Goal: Find specific page/section: Find specific page/section

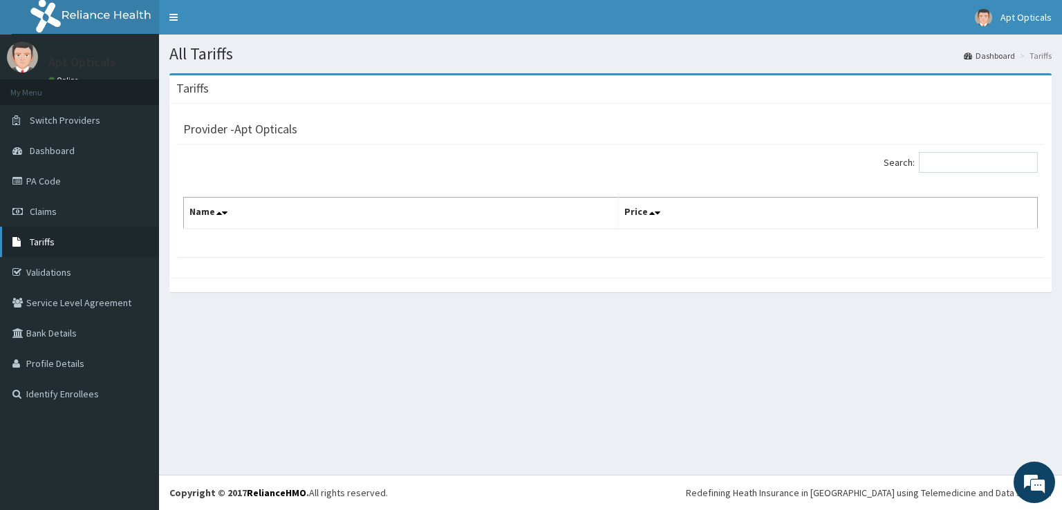
click at [42, 239] on span "Tariffs" at bounding box center [42, 242] width 25 height 12
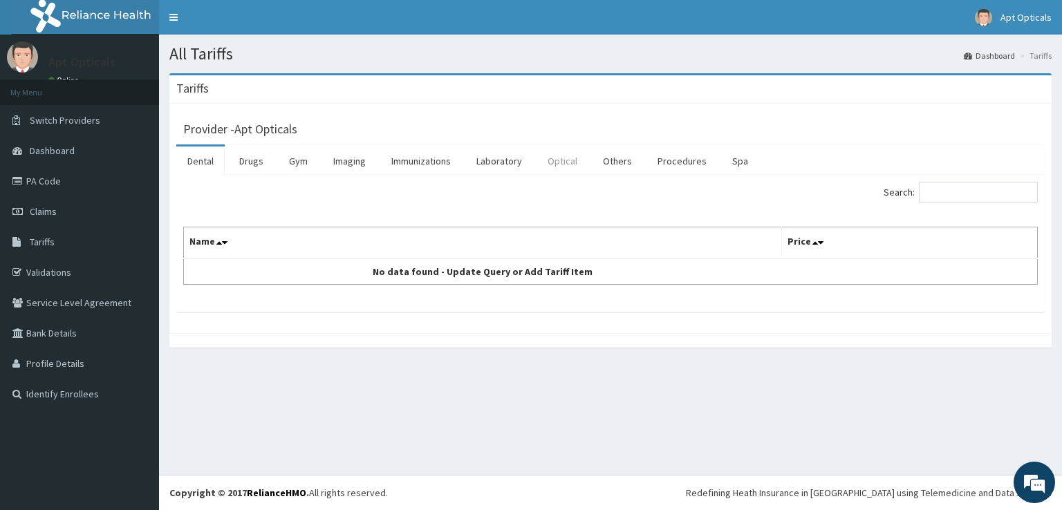
click at [549, 161] on link "Optical" at bounding box center [563, 161] width 52 height 29
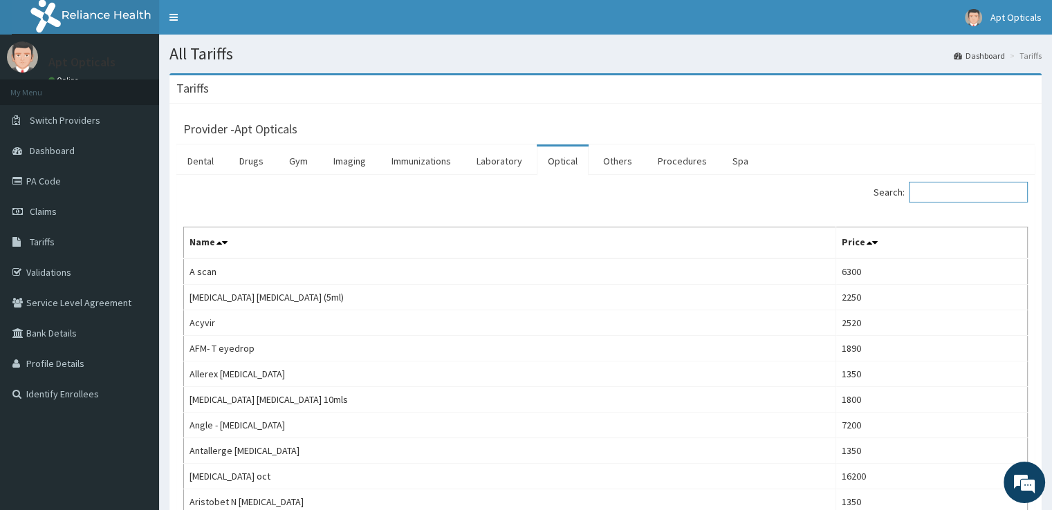
click at [940, 194] on input "Search:" at bounding box center [968, 192] width 119 height 21
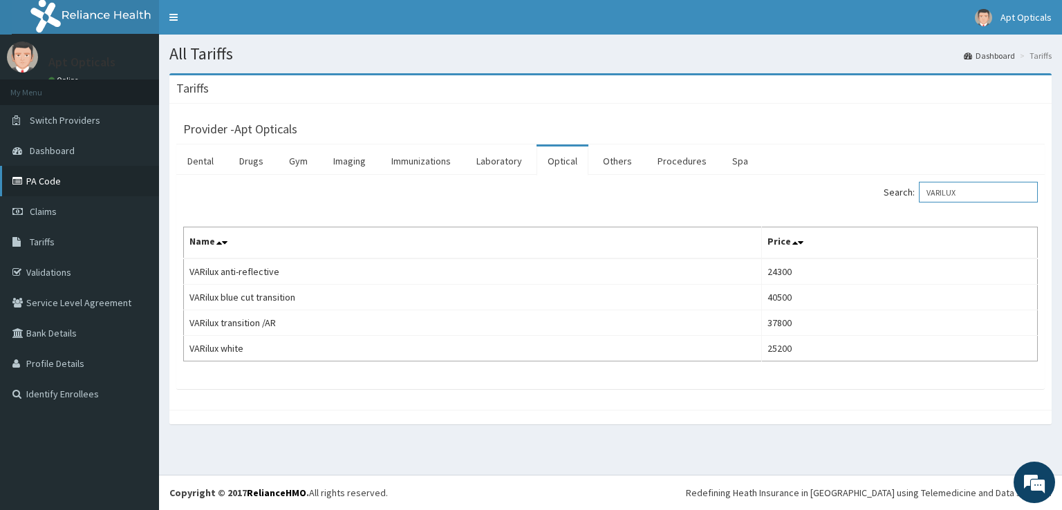
type input "VARILUX"
click at [30, 178] on link "PA Code" at bounding box center [79, 181] width 159 height 30
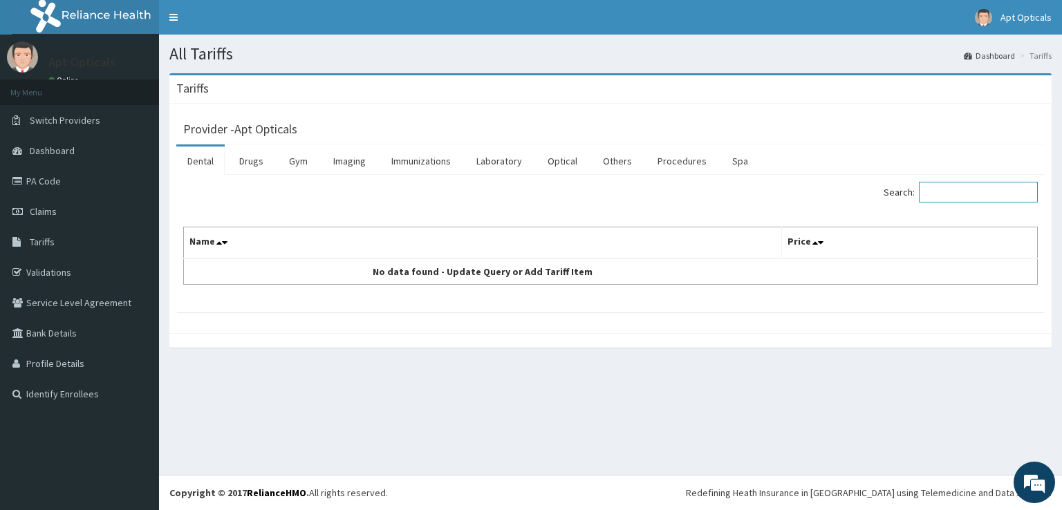
click at [937, 192] on input "Search:" at bounding box center [978, 192] width 119 height 21
type input "INDIRECT"
click at [566, 158] on link "Optical" at bounding box center [563, 161] width 52 height 29
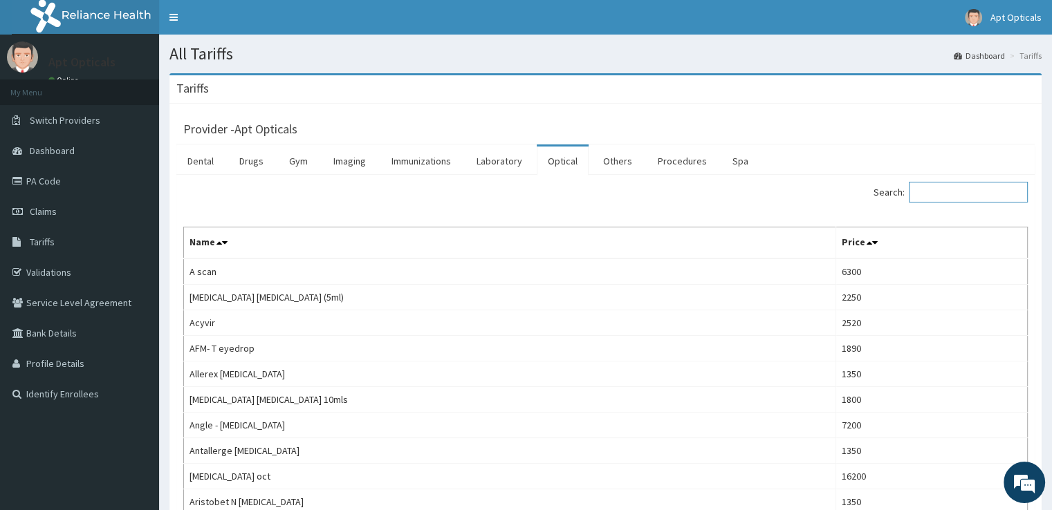
click at [926, 190] on input "Search:" at bounding box center [968, 192] width 119 height 21
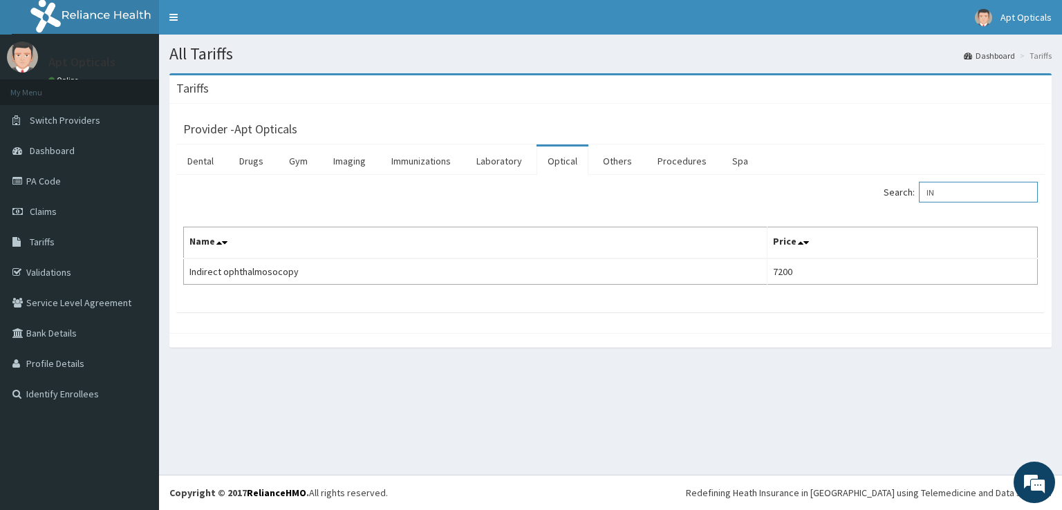
type input "I"
type input "O"
type input "T"
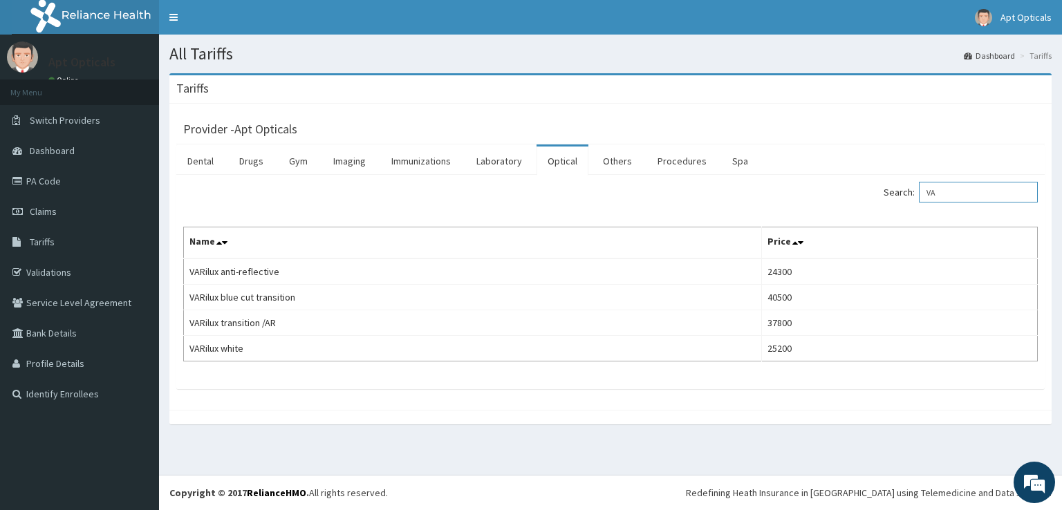
type input "V"
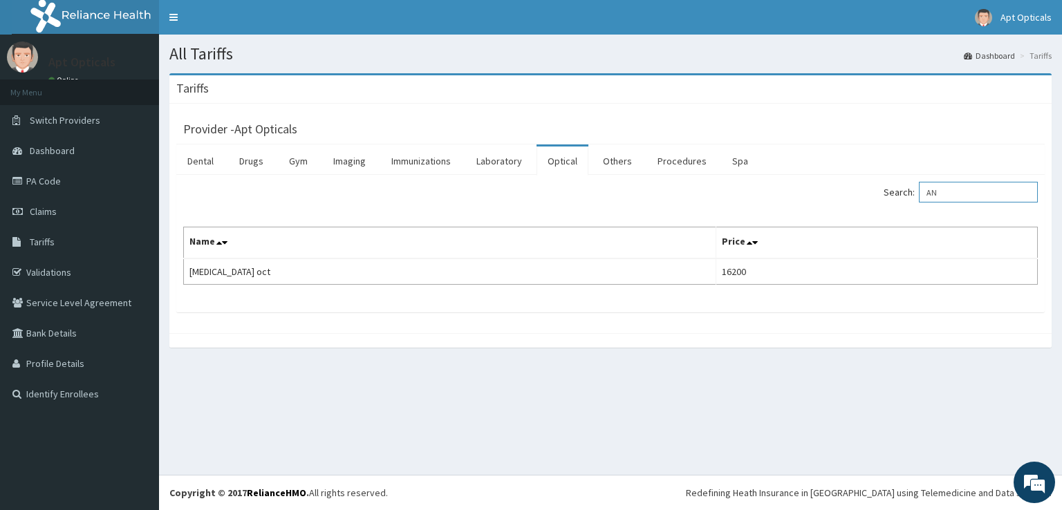
type input "A"
type input "S"
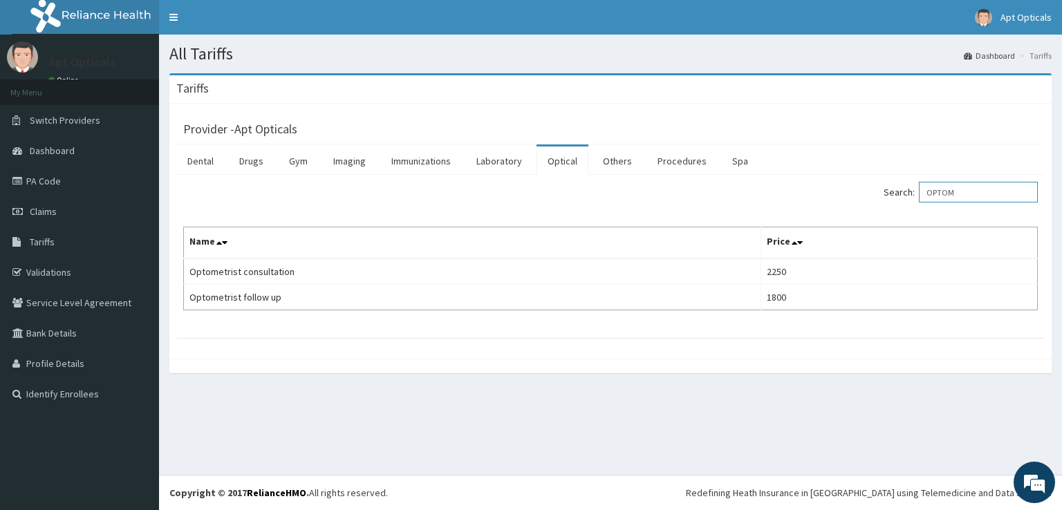
click at [983, 189] on input "OPTOM" at bounding box center [978, 192] width 119 height 21
type input "OPTOM"
click at [50, 184] on link "PA Code" at bounding box center [79, 181] width 159 height 30
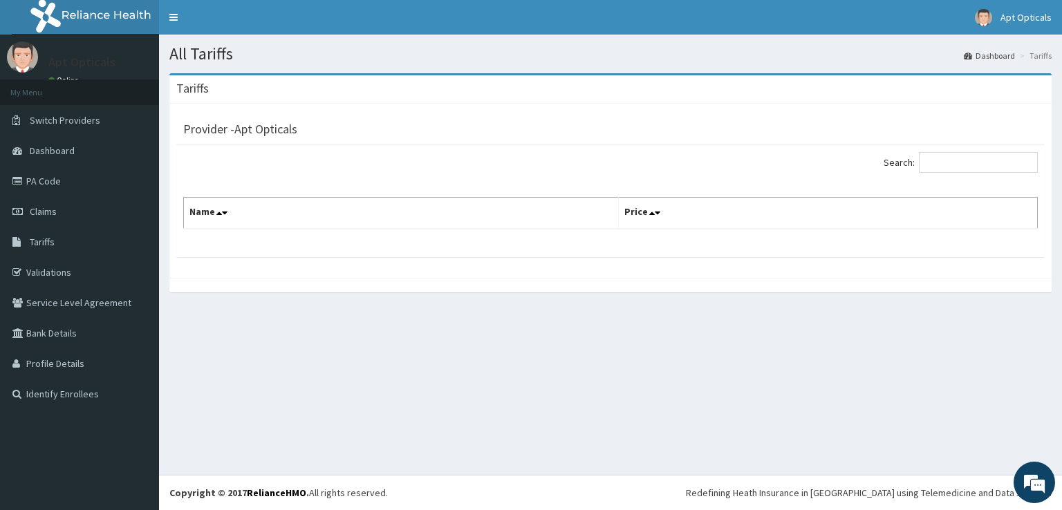
click at [1040, 35] on button at bounding box center [1044, 43] width 18 height 38
click at [982, 171] on input "Search:" at bounding box center [978, 162] width 119 height 21
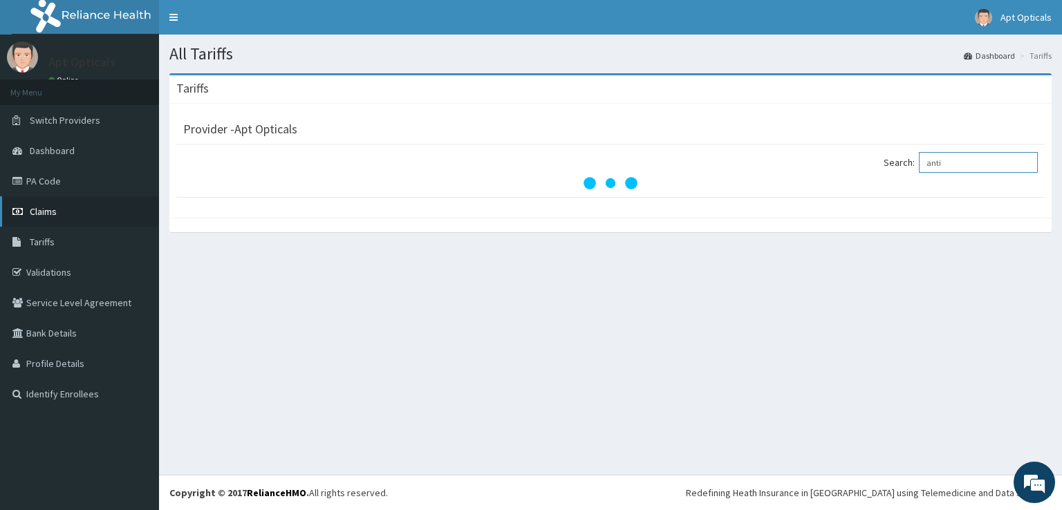
type input "anti"
click at [42, 205] on span "Claims" at bounding box center [43, 211] width 27 height 12
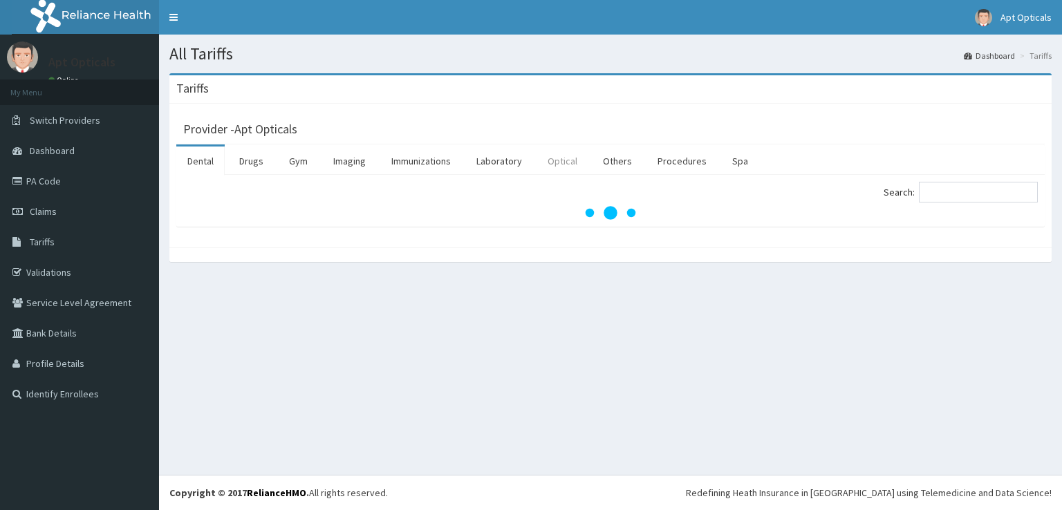
click at [546, 163] on link "Optical" at bounding box center [563, 161] width 52 height 29
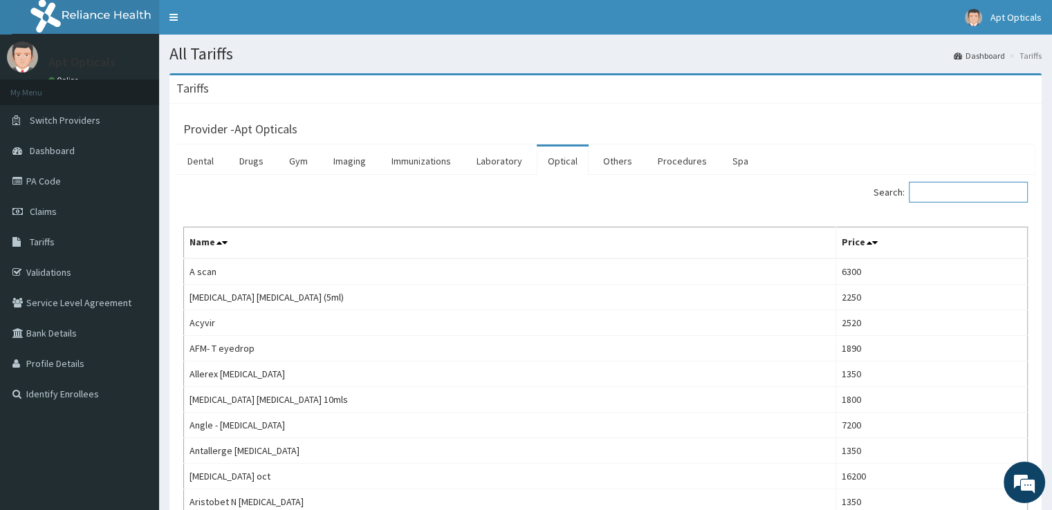
click at [957, 188] on input "Search:" at bounding box center [968, 192] width 119 height 21
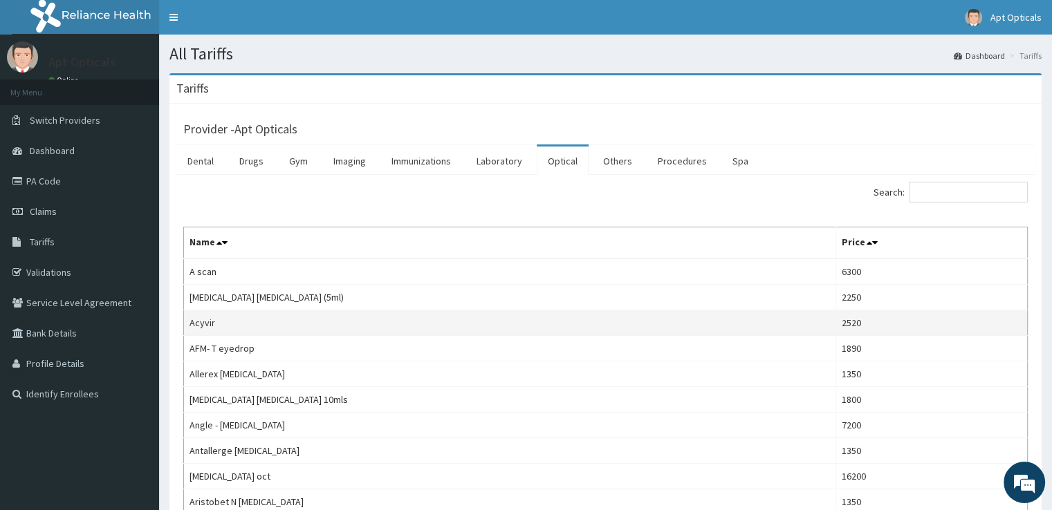
click at [701, 334] on td "Acyvir" at bounding box center [510, 324] width 652 height 26
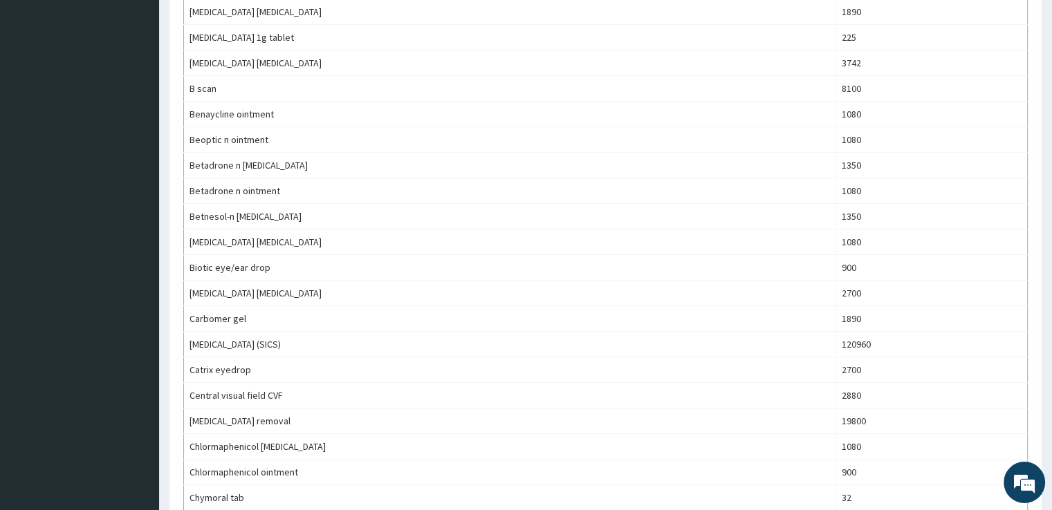
scroll to position [1013, 0]
